Goal: Transaction & Acquisition: Purchase product/service

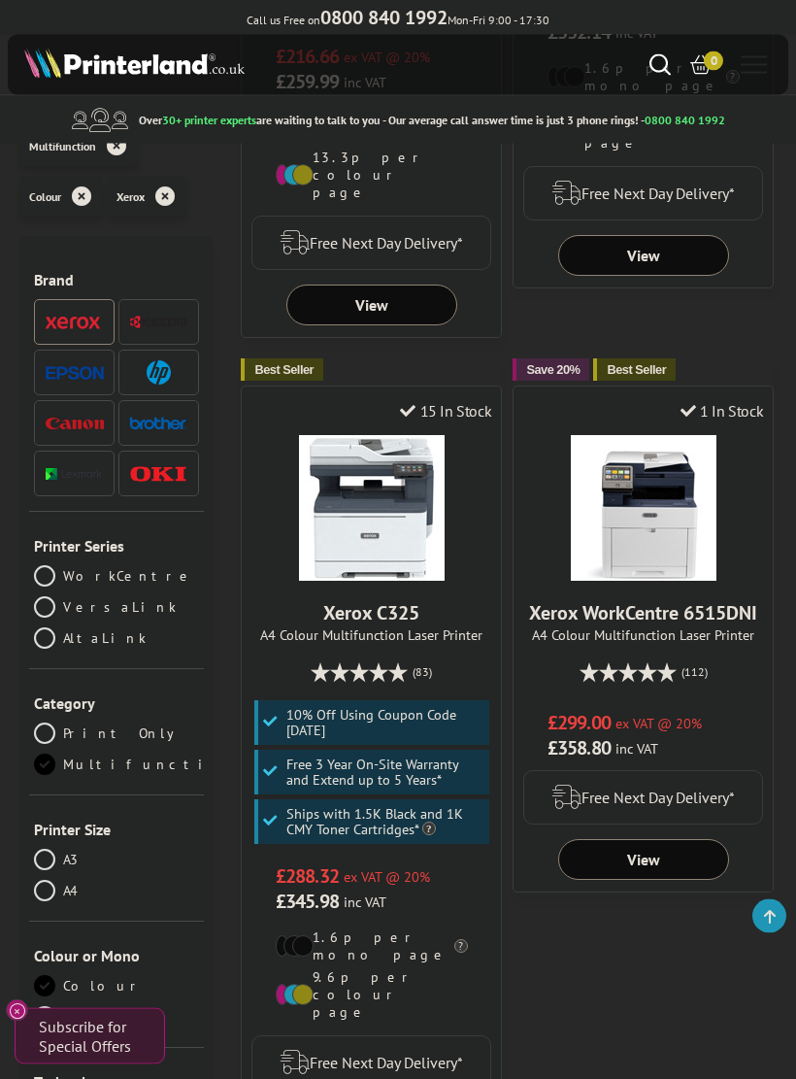
scroll to position [828, 0]
click at [34, 863] on link "A3" at bounding box center [116, 860] width 165 height 21
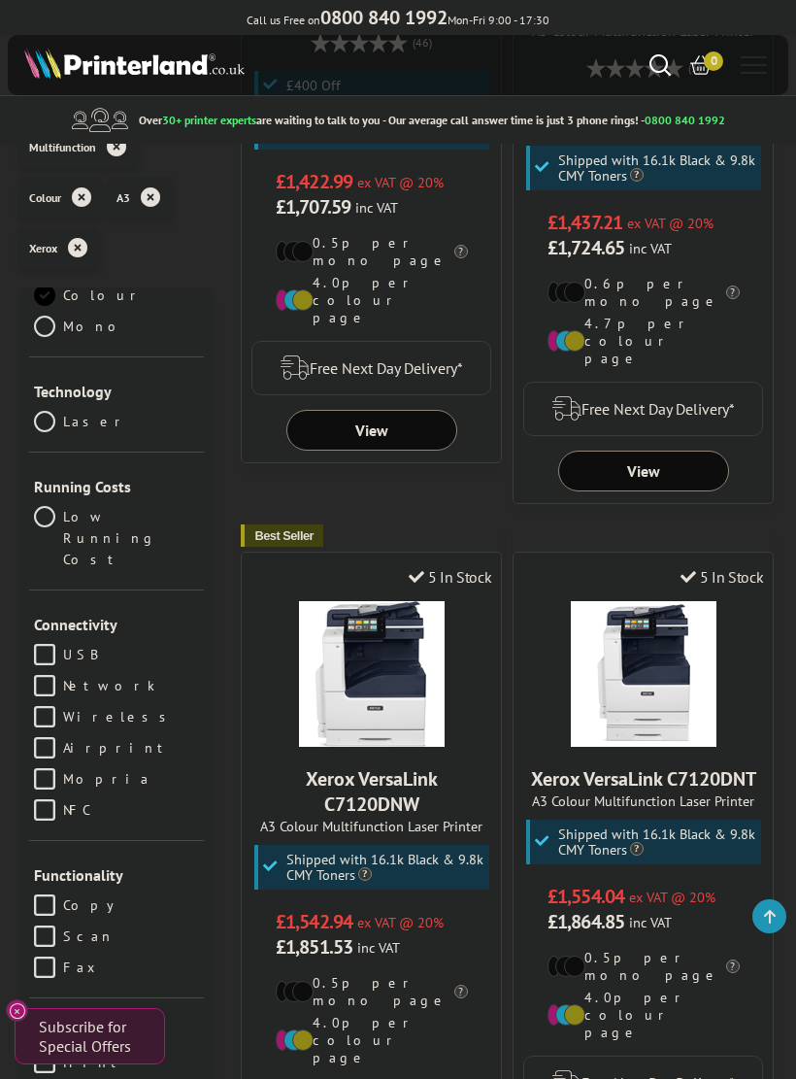
scroll to position [751, 0]
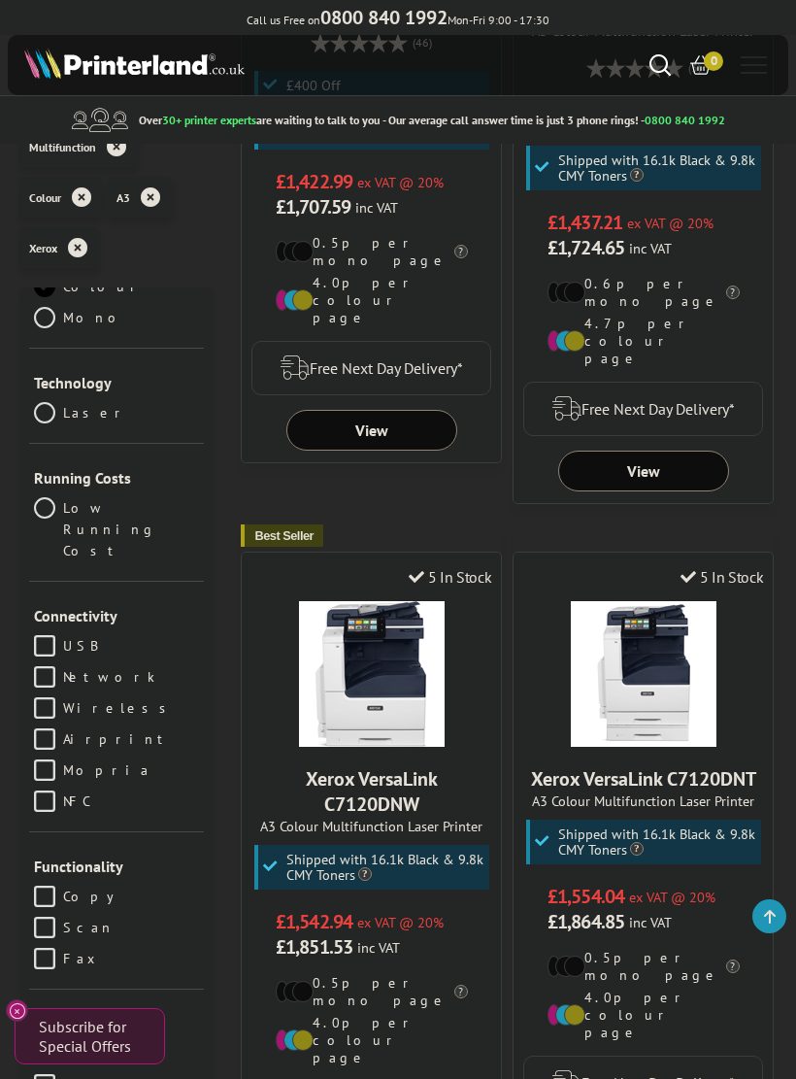
click at [39, 697] on link "Wireless" at bounding box center [116, 707] width 165 height 21
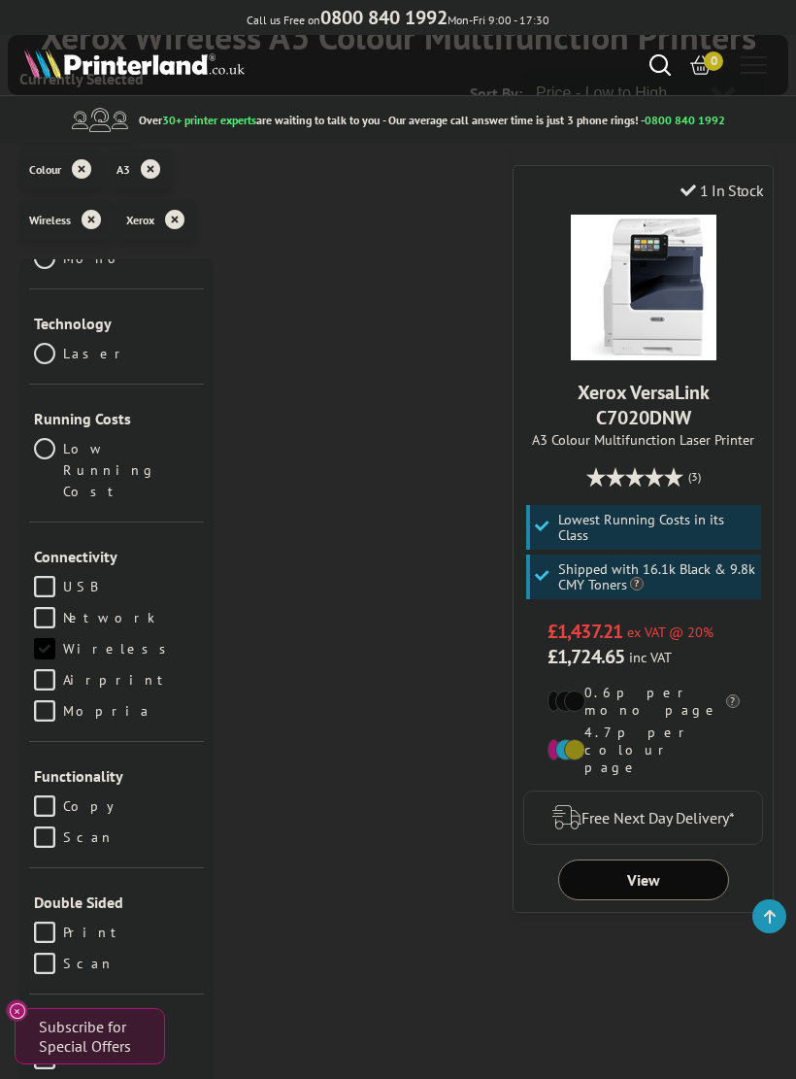
scroll to position [194, 0]
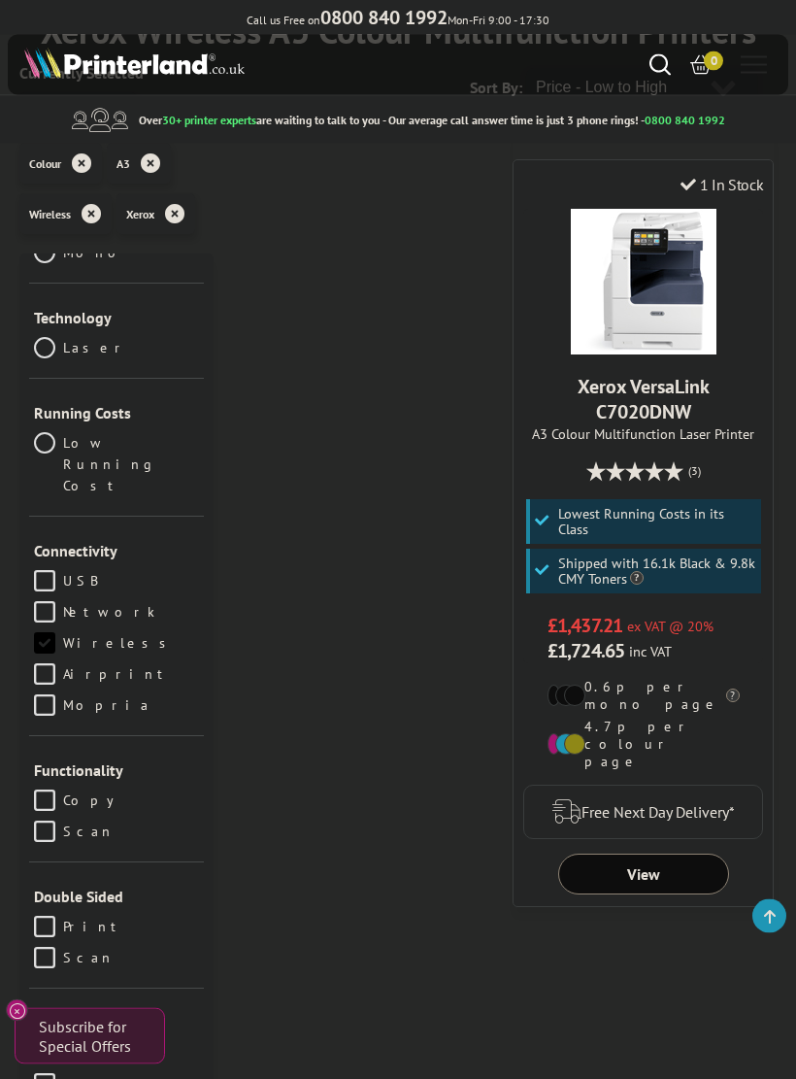
click at [652, 392] on link "Xerox VersaLink C7020DNW" at bounding box center [644, 400] width 132 height 50
